Goal: Information Seeking & Learning: Check status

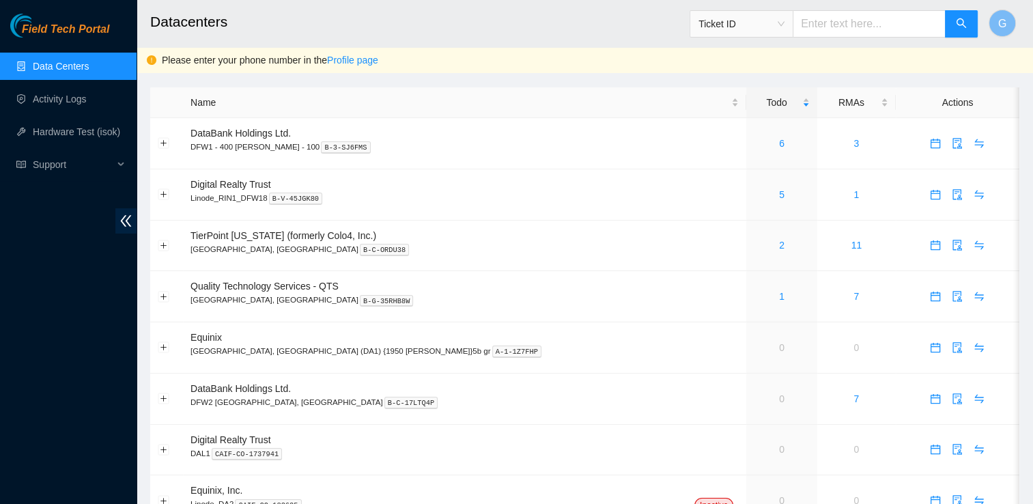
click at [113, 307] on div "Field Tech Portal Data Centers Activity Logs Hardware Test (isok) Support" at bounding box center [68, 259] width 136 height 490
click at [50, 99] on link "Activity Logs" at bounding box center [60, 98] width 54 height 11
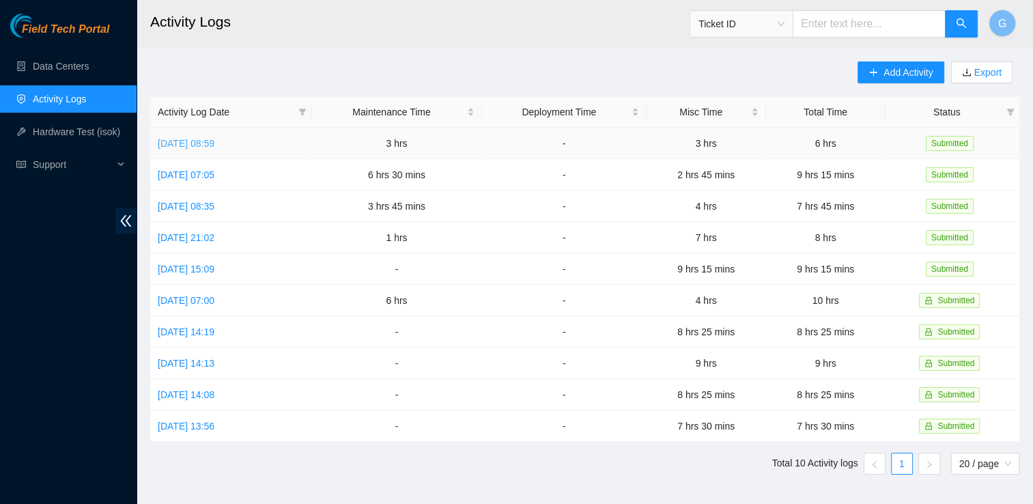
click at [175, 148] on link "Fri, 19 Sep 2025 08:59" at bounding box center [186, 143] width 57 height 11
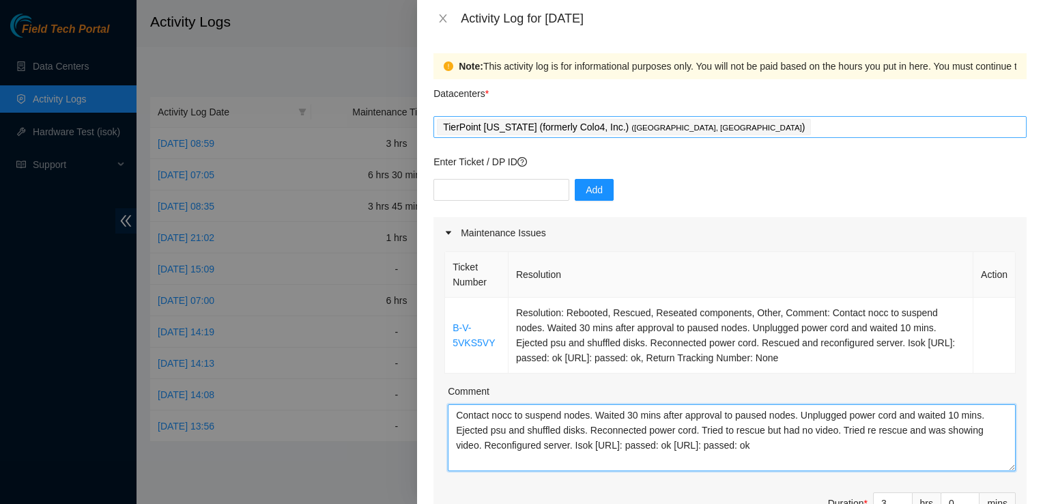
drag, startPoint x: 842, startPoint y: 228, endPoint x: 472, endPoint y: 122, distance: 384.7
click at [155, 59] on div at bounding box center [521, 252] width 1043 height 504
click at [751, 503] on html "Field Tech Portal Data Centers Activity Logs Hardware Test (isok) Support Activ…" at bounding box center [521, 252] width 1043 height 504
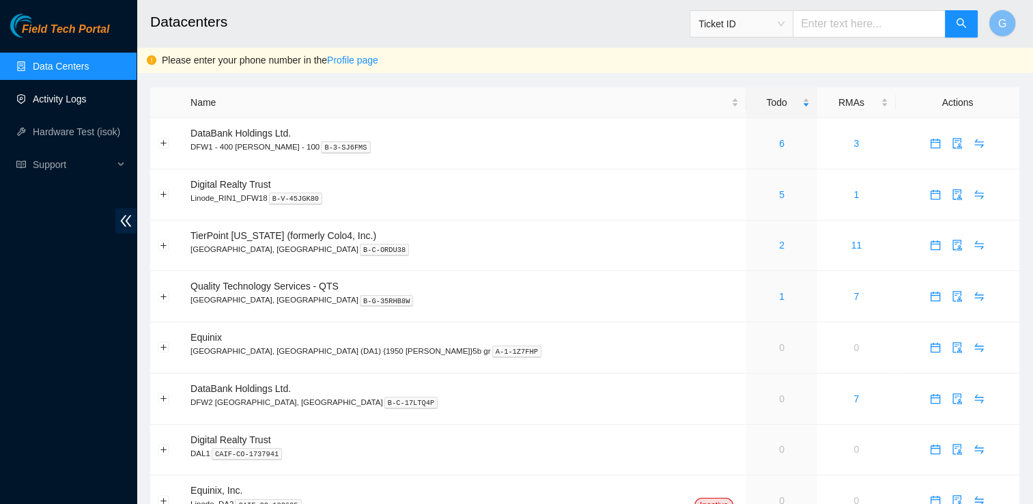
click at [42, 97] on link "Activity Logs" at bounding box center [60, 98] width 54 height 11
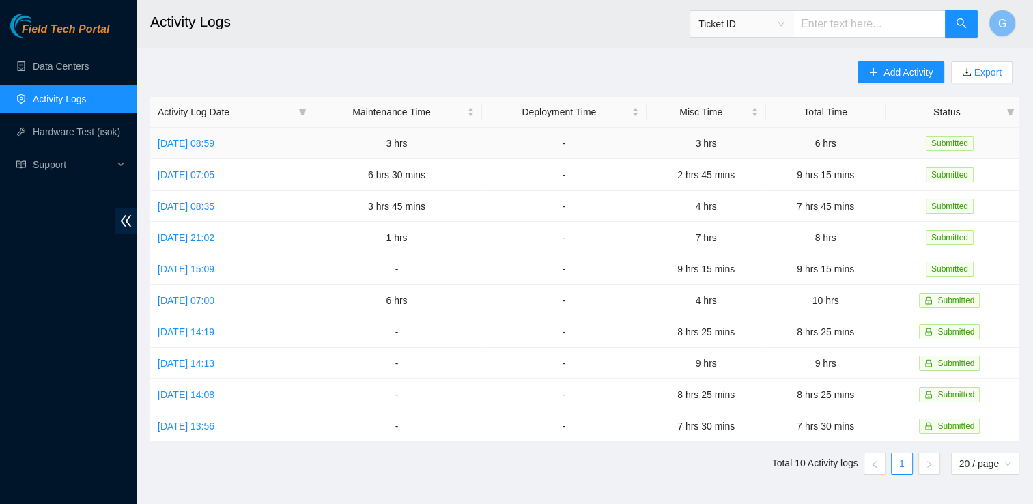
click at [255, 144] on td "Fri, 19 Sep 2025 08:59" at bounding box center [230, 143] width 161 height 31
click at [214, 142] on link "Fri, 19 Sep 2025 08:59" at bounding box center [186, 143] width 57 height 11
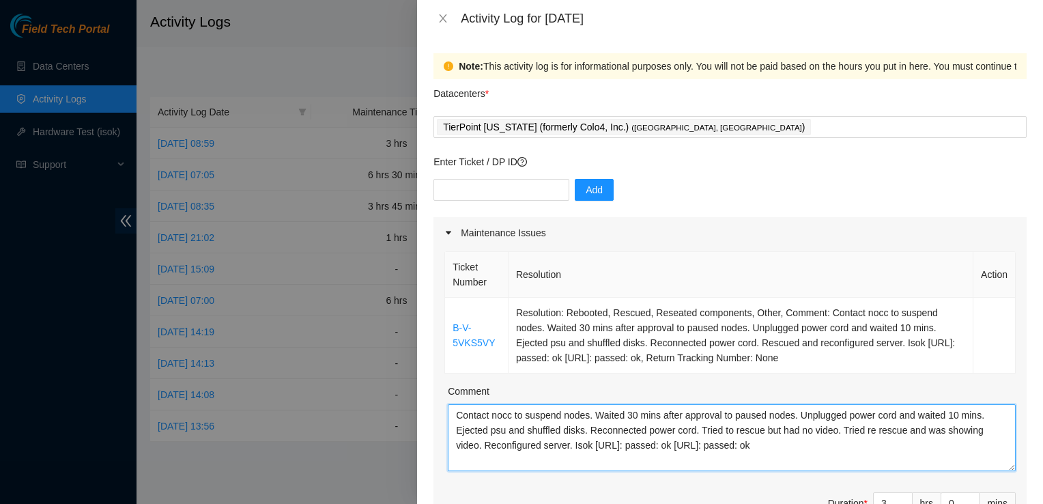
drag, startPoint x: 822, startPoint y: 452, endPoint x: 448, endPoint y: 274, distance: 414.2
click at [448, 274] on div "Ticket Number Resolution Action B-V-5VKS5VY Resolution: Rebooted, Rescued, Rese…" at bounding box center [729, 396] width 593 height 297
click at [535, 487] on div "Ticket Number Resolution Action B-V-5VKS5VY Resolution: Rebooted, Rescued, Rese…" at bounding box center [729, 396] width 593 height 297
drag, startPoint x: 878, startPoint y: 360, endPoint x: 444, endPoint y: 322, distance: 435.0
click at [444, 322] on div "Ticket Number Resolution Action B-V-5VKS5VY Resolution: Rebooted, Rescued, Rese…" at bounding box center [729, 312] width 571 height 122
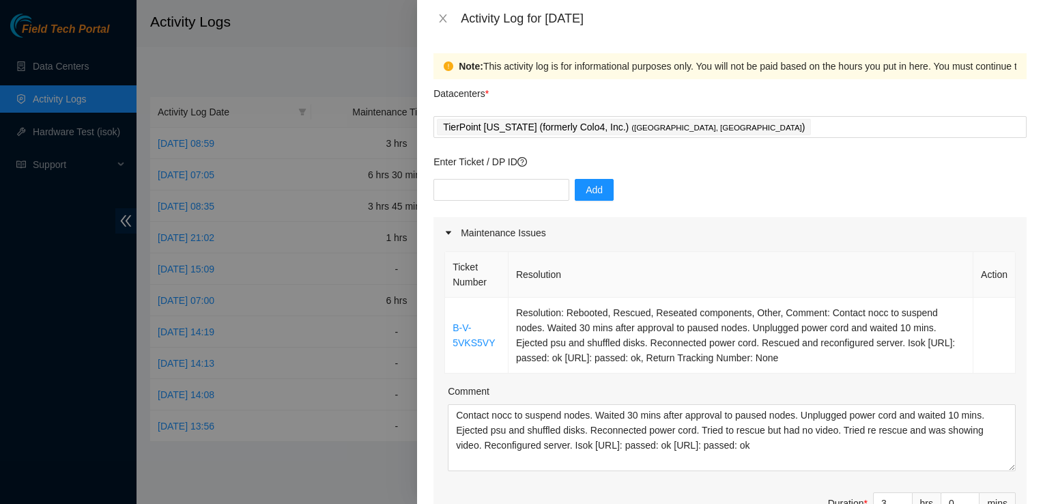
click at [444, 322] on div "Ticket Number Resolution Action B-V-5VKS5VY Resolution: Rebooted, Rescued, Rese…" at bounding box center [729, 396] width 593 height 297
click at [889, 377] on div "Ticket Number Resolution Action B-V-5VKS5VY Resolution: Rebooted, Rescued, Rese…" at bounding box center [729, 396] width 593 height 297
drag, startPoint x: 890, startPoint y: 359, endPoint x: 527, endPoint y: 313, distance: 366.0
click at [527, 313] on td "Resolution: Rebooted, Rescued, Reseated components, Other, Comment: Contact noc…" at bounding box center [740, 336] width 465 height 76
drag, startPoint x: 527, startPoint y: 313, endPoint x: 440, endPoint y: 325, distance: 88.2
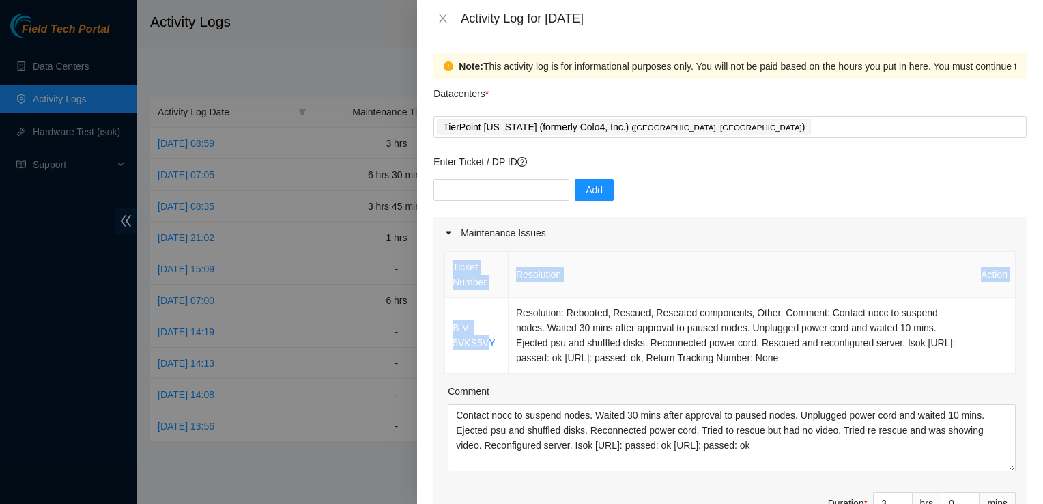
click at [440, 325] on div "Ticket Number Resolution Action B-V-5VKS5VY Resolution: Rebooted, Rescued, Rese…" at bounding box center [729, 396] width 593 height 297
drag, startPoint x: 440, startPoint y: 325, endPoint x: 485, endPoint y: 386, distance: 76.2
click at [485, 386] on label "Comment" at bounding box center [469, 391] width 42 height 15
drag, startPoint x: 485, startPoint y: 386, endPoint x: 487, endPoint y: 343, distance: 43.7
click at [491, 339] on td "B-V-5VKS5VY" at bounding box center [476, 336] width 63 height 76
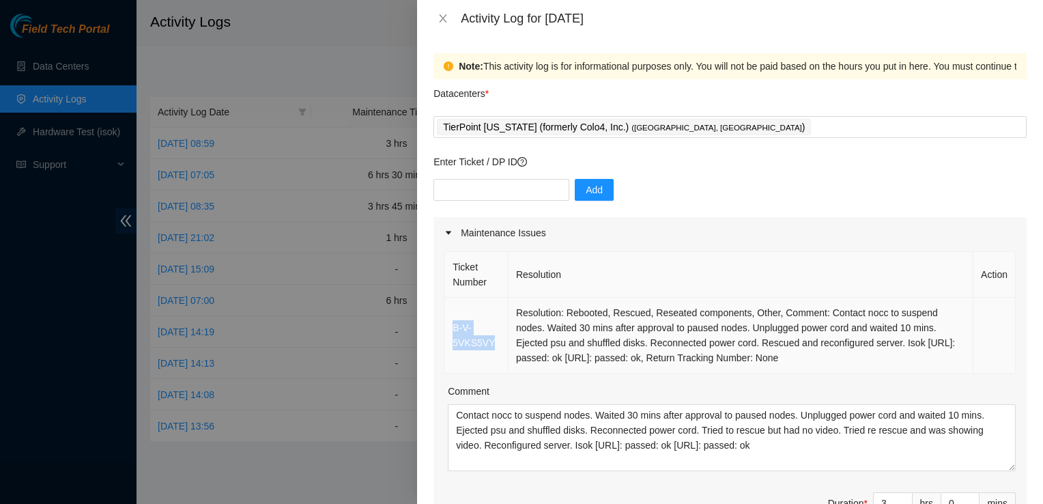
drag, startPoint x: 499, startPoint y: 341, endPoint x: 448, endPoint y: 332, distance: 51.9
click at [448, 332] on td "B-V-5VKS5VY" at bounding box center [476, 336] width 63 height 76
copy link "B-V-5VKS5VY"
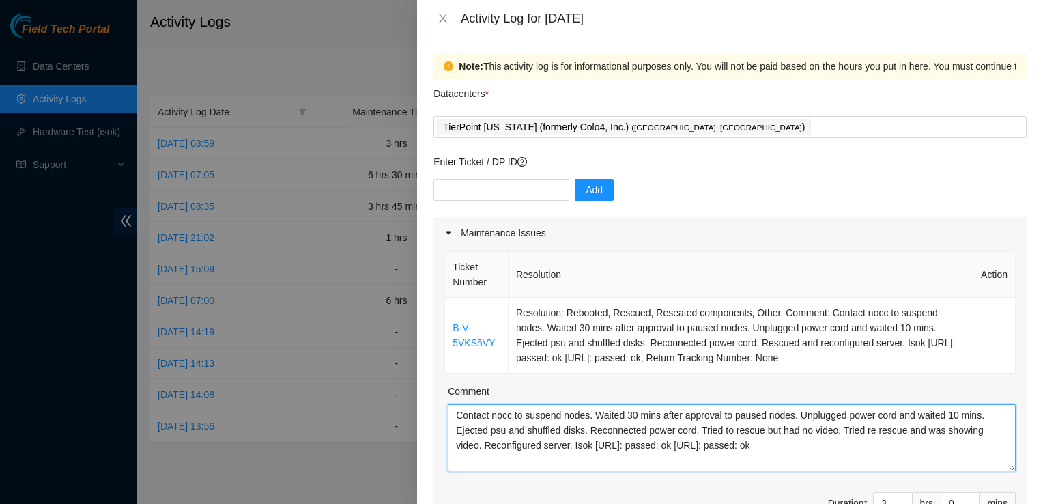
drag, startPoint x: 837, startPoint y: 451, endPoint x: 391, endPoint y: 332, distance: 461.4
click at [391, 332] on div "Activity Log for 19-09-2025 Note: This activity log is for informational purpos…" at bounding box center [521, 252] width 1043 height 504
